Goal: Information Seeking & Learning: Learn about a topic

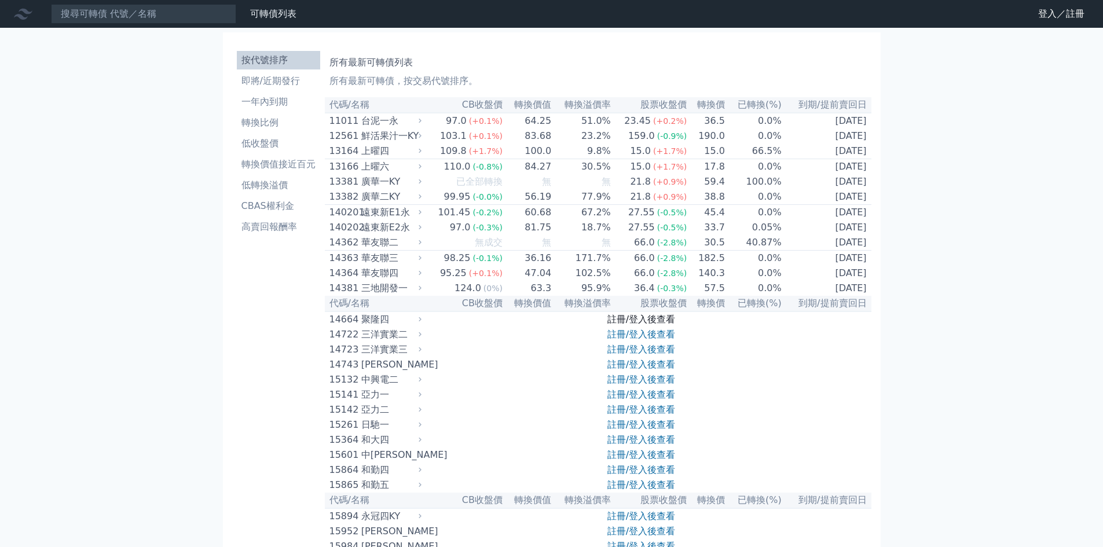
click at [631, 325] on link "註冊/登入後查看" at bounding box center [641, 319] width 68 height 11
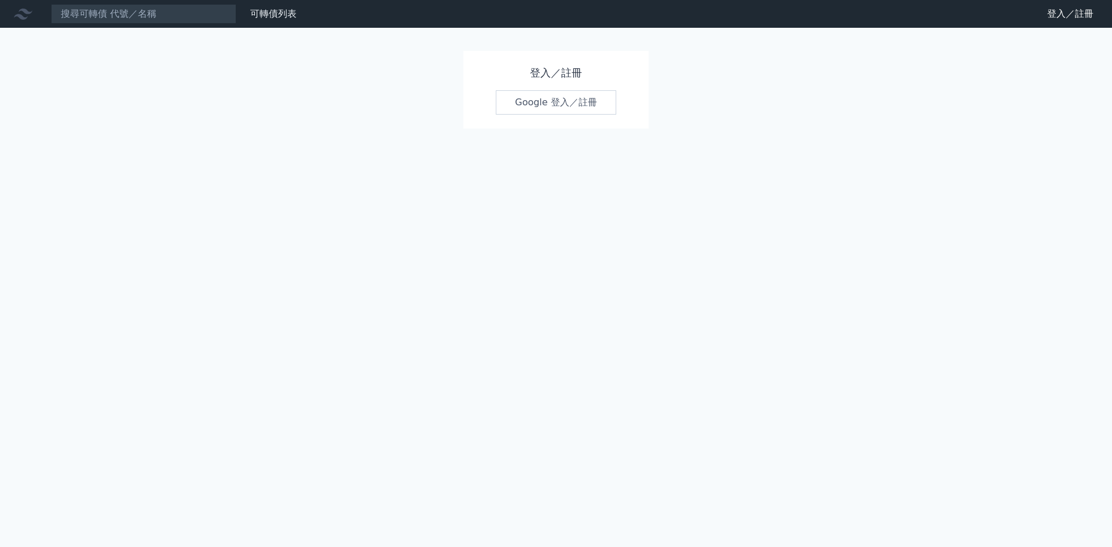
click at [544, 100] on link "Google 登入／註冊" at bounding box center [556, 102] width 120 height 24
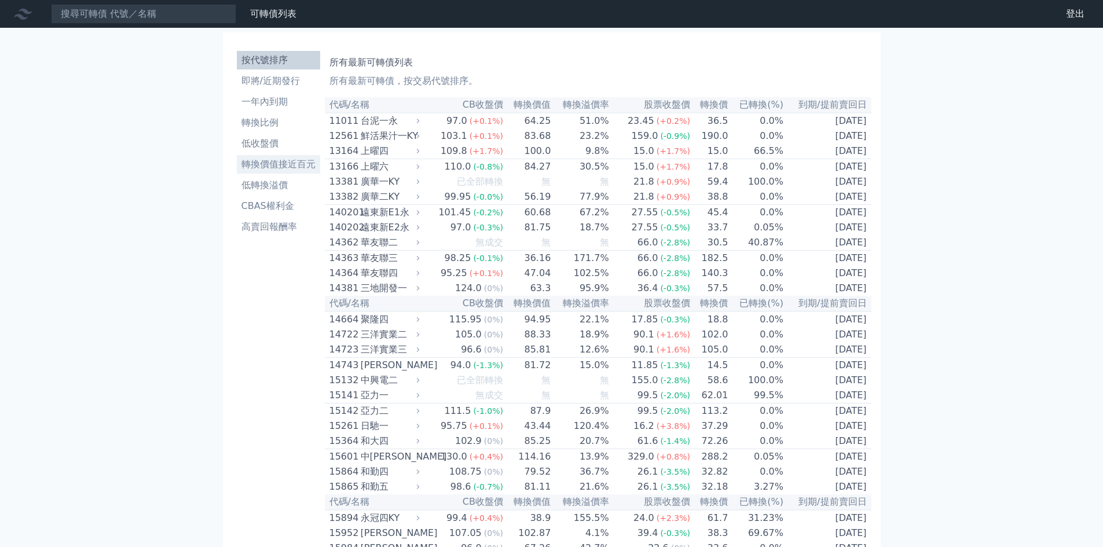
click at [300, 163] on li "轉換價值接近百元" at bounding box center [278, 164] width 83 height 14
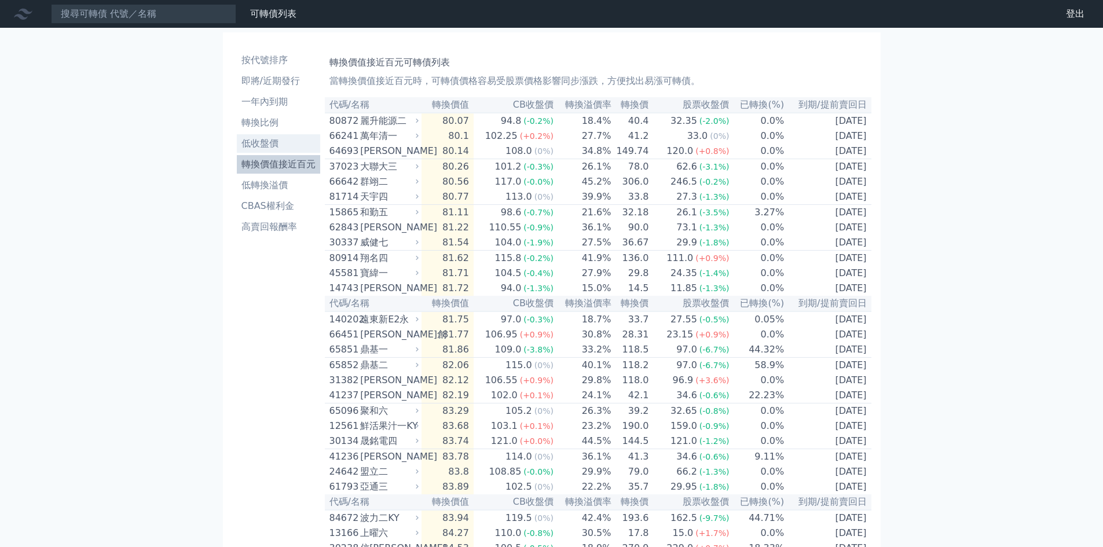
click at [267, 138] on li "低收盤價" at bounding box center [278, 144] width 83 height 14
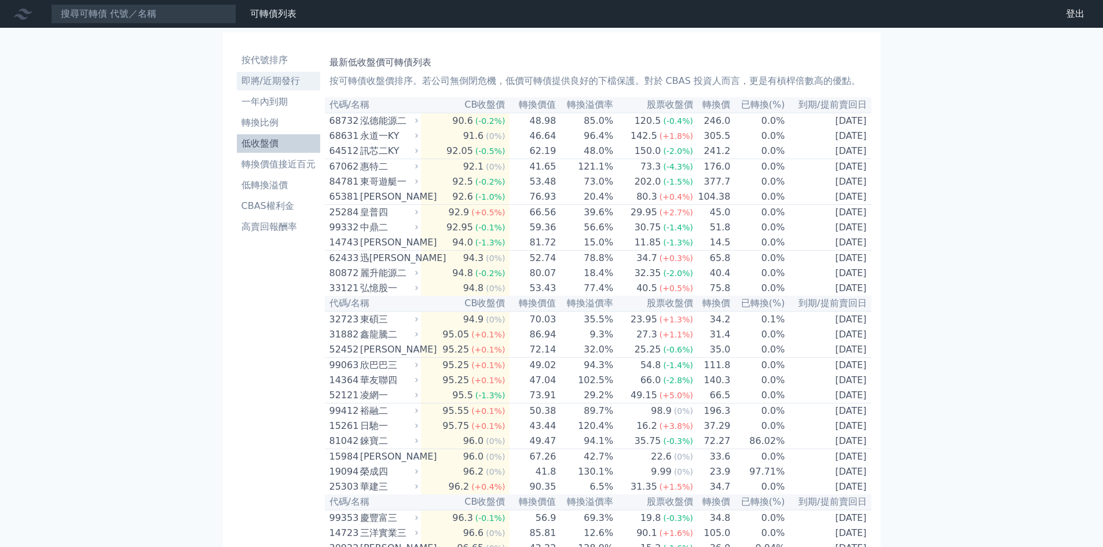
click at [266, 75] on li "即將/近期發行" at bounding box center [278, 81] width 83 height 14
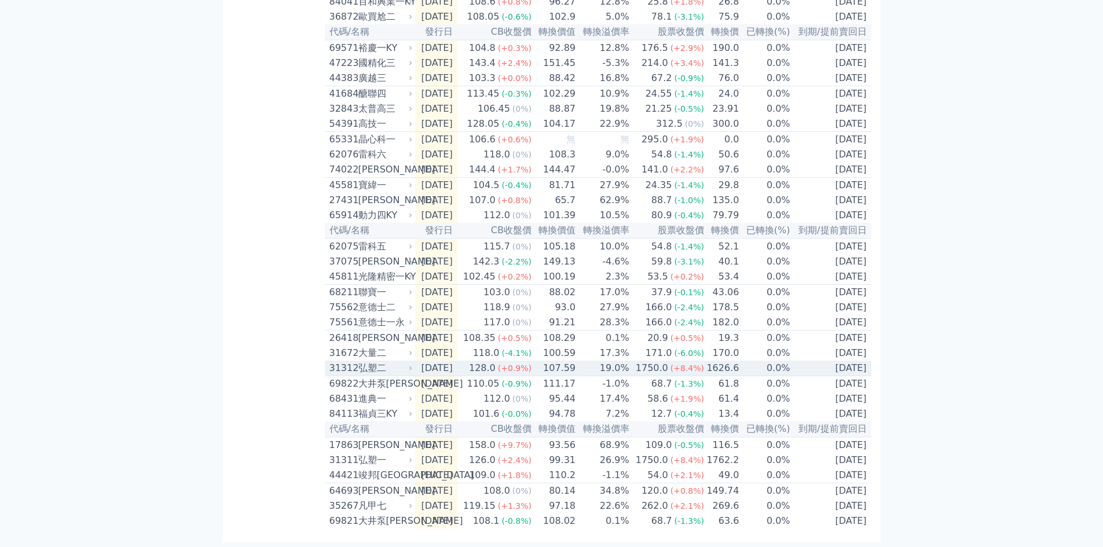
scroll to position [325, 0]
